Goal: Task Accomplishment & Management: Use online tool/utility

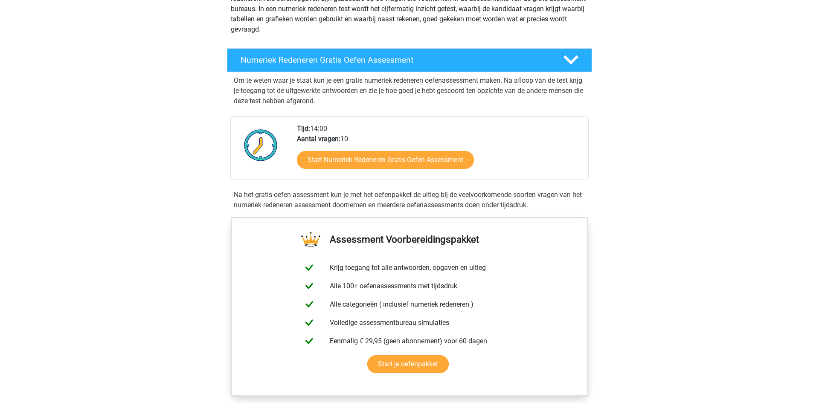
scroll to position [127, 0]
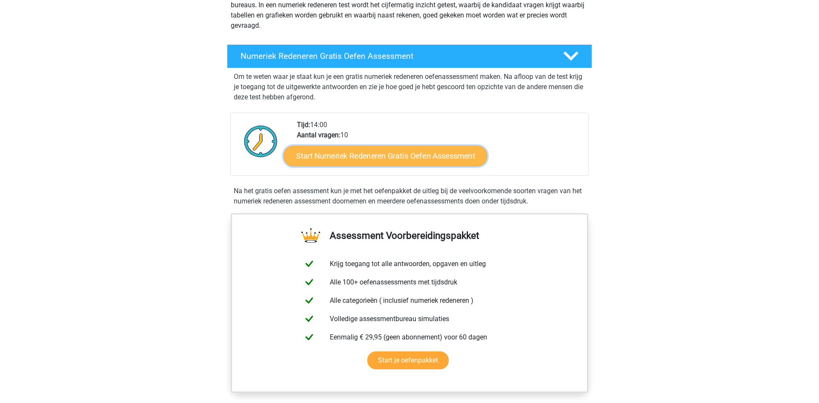
click at [385, 157] on link "Start Numeriek Redeneren Gratis Oefen Assessment" at bounding box center [386, 156] width 204 height 20
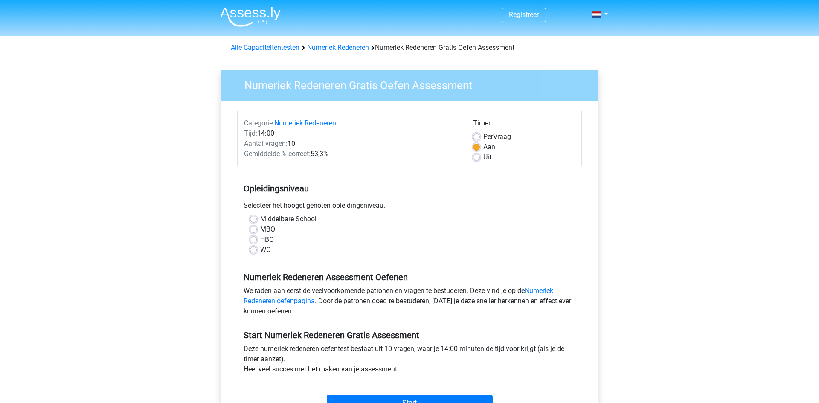
click at [260, 219] on label "Middelbare School" at bounding box center [288, 219] width 56 height 10
click at [253, 219] on input "Middelbare School" at bounding box center [253, 218] width 7 height 9
radio input "true"
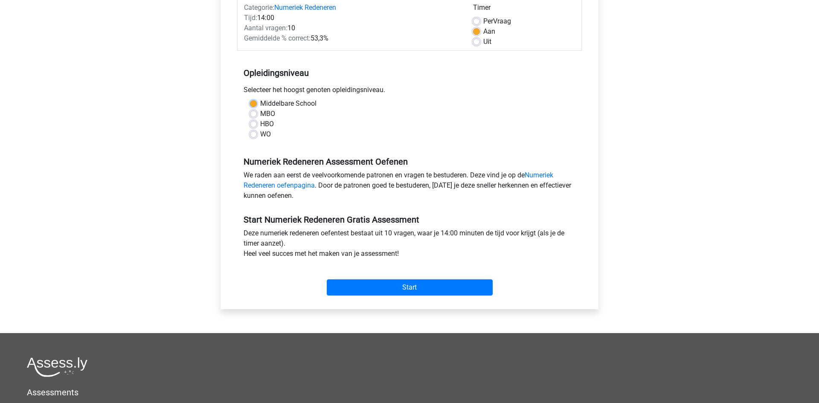
scroll to position [127, 0]
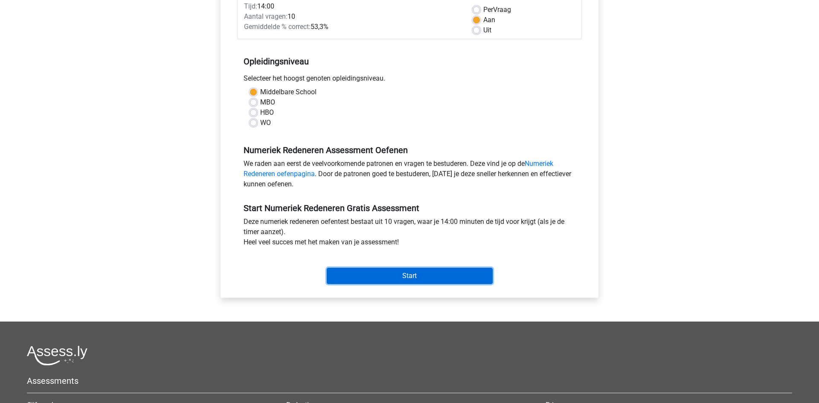
click at [414, 274] on input "Start" at bounding box center [410, 276] width 166 height 16
